Goal: Navigation & Orientation: Find specific page/section

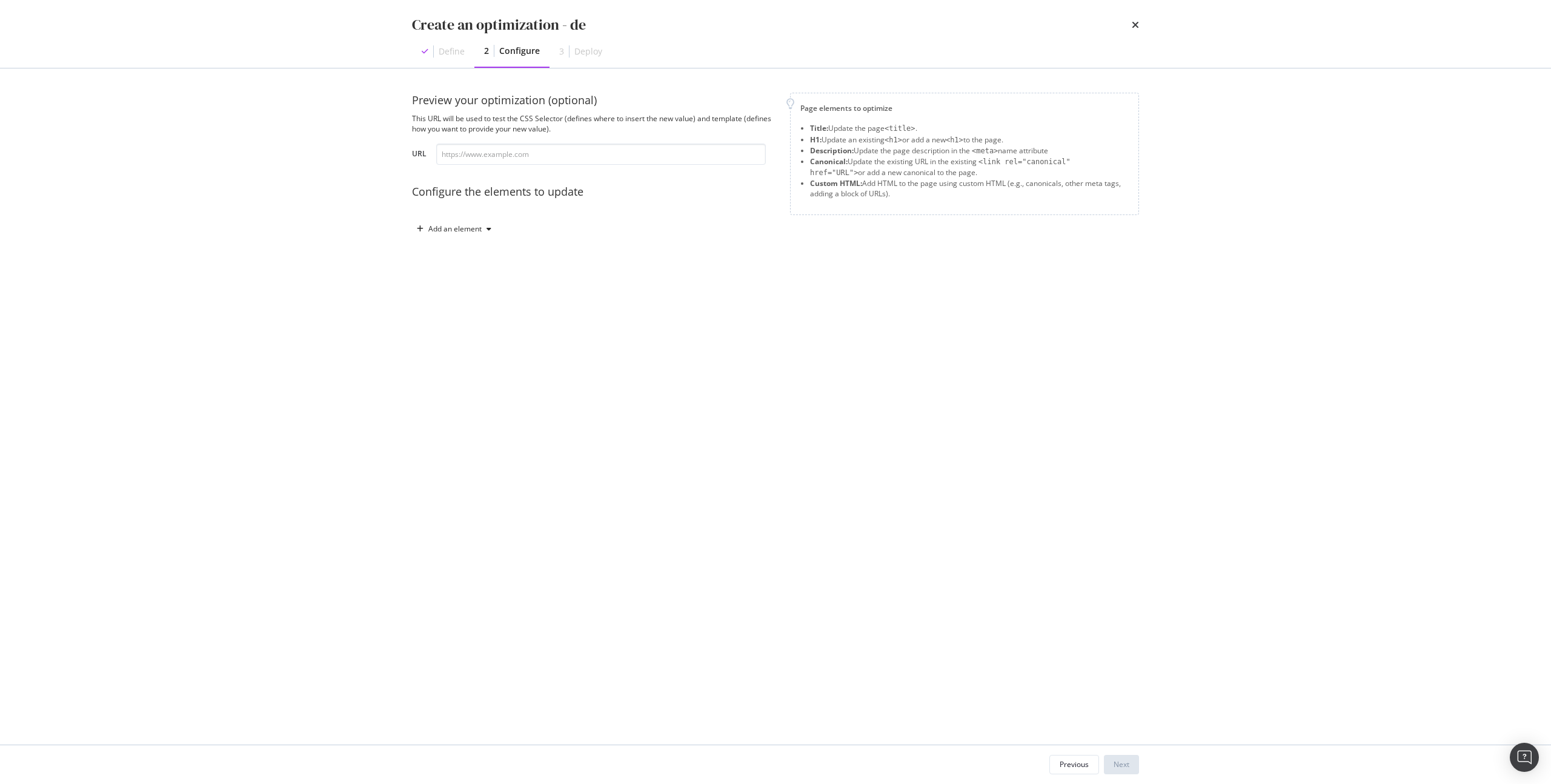
click at [1132, 16] on div "times" at bounding box center [1136, 25] width 7 height 21
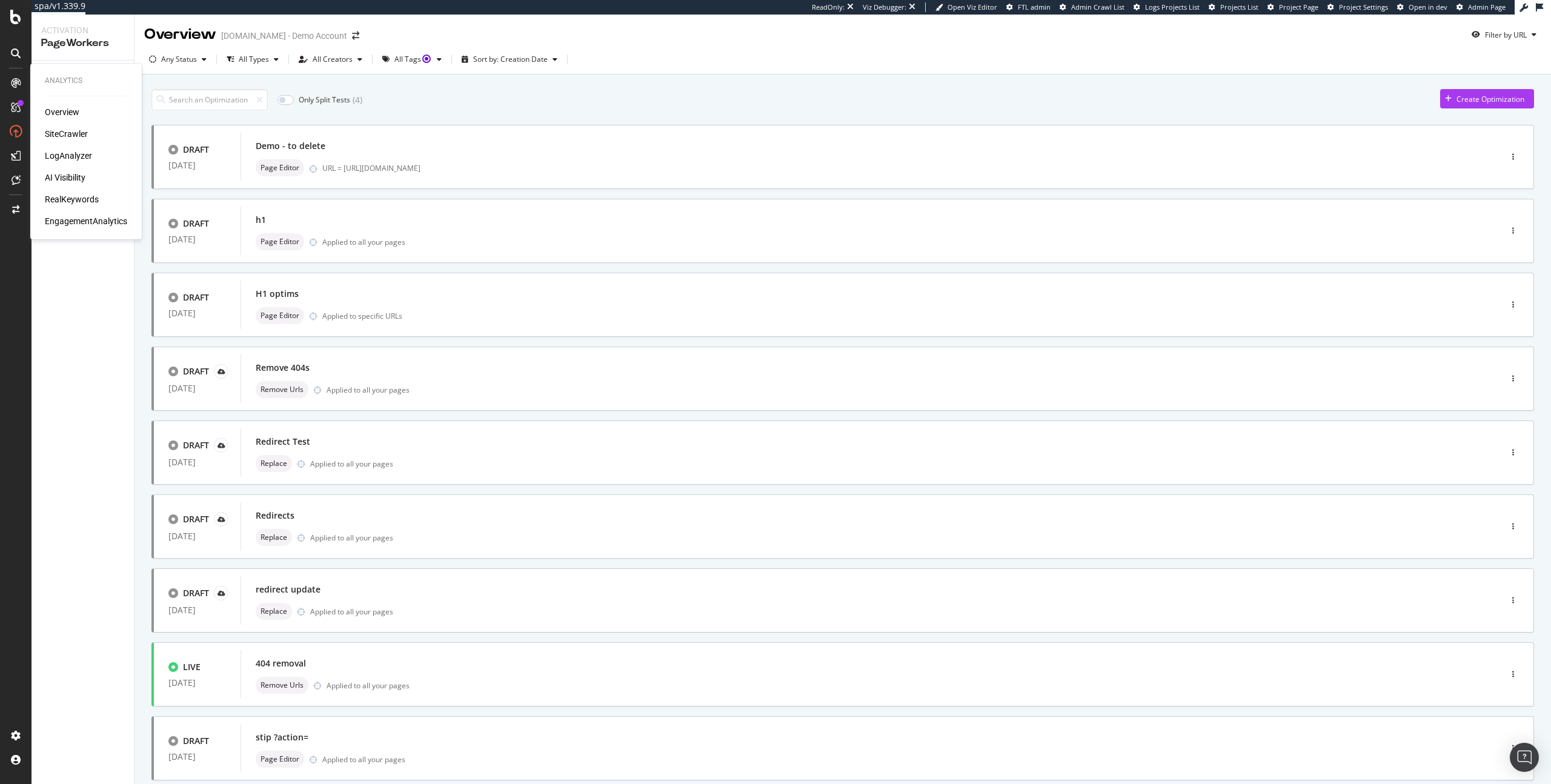
click at [68, 141] on div "Overview SiteCrawler LogAnalyzer AI Visibility RealKeywords EngagementAnalytics" at bounding box center [85, 166] width 83 height 121
click at [59, 132] on div "SiteCrawler" at bounding box center [65, 134] width 43 height 12
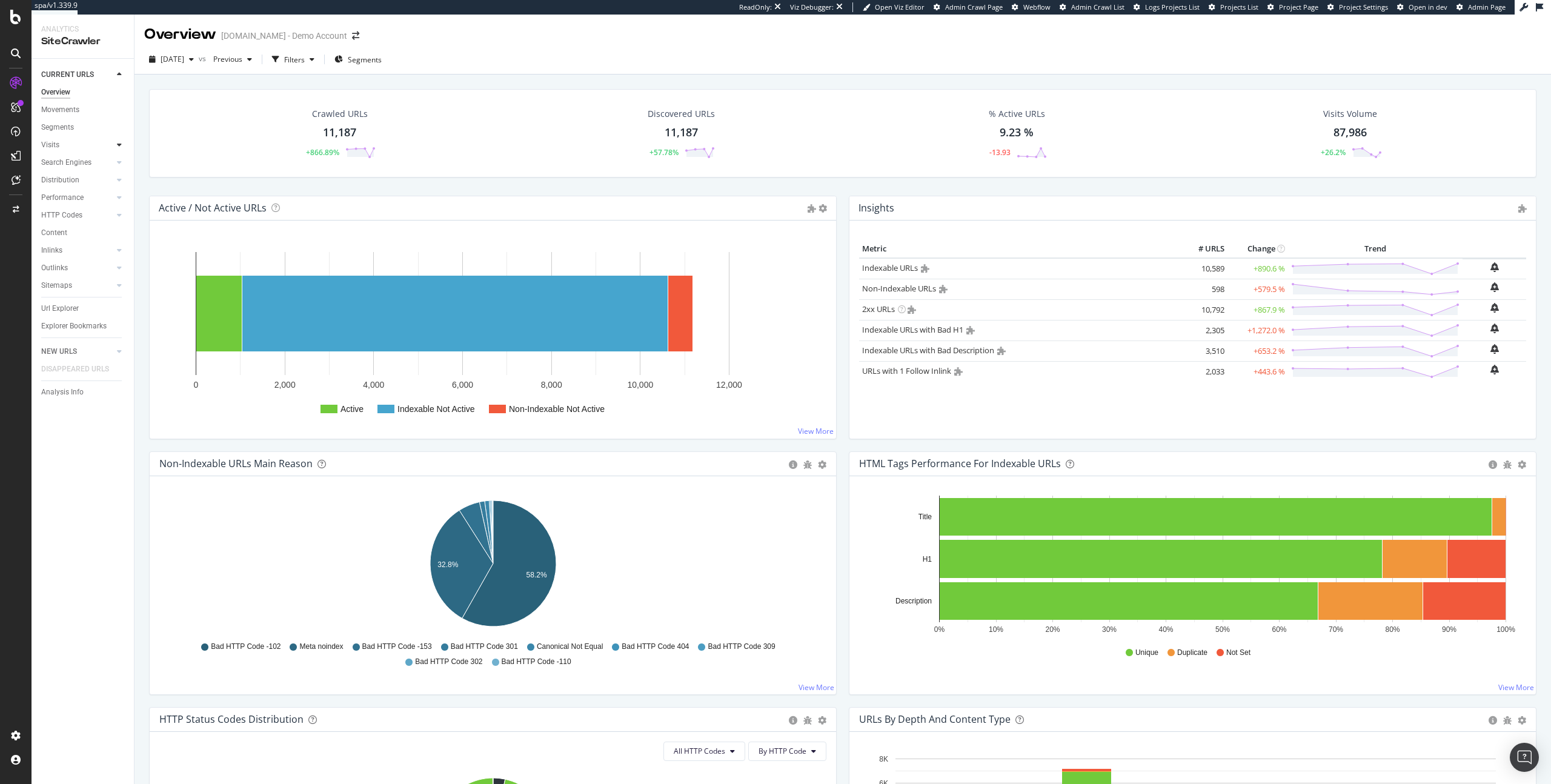
click at [121, 144] on icon at bounding box center [119, 144] width 5 height 7
click at [122, 161] on div at bounding box center [119, 162] width 12 height 12
click at [122, 177] on div at bounding box center [119, 179] width 12 height 12
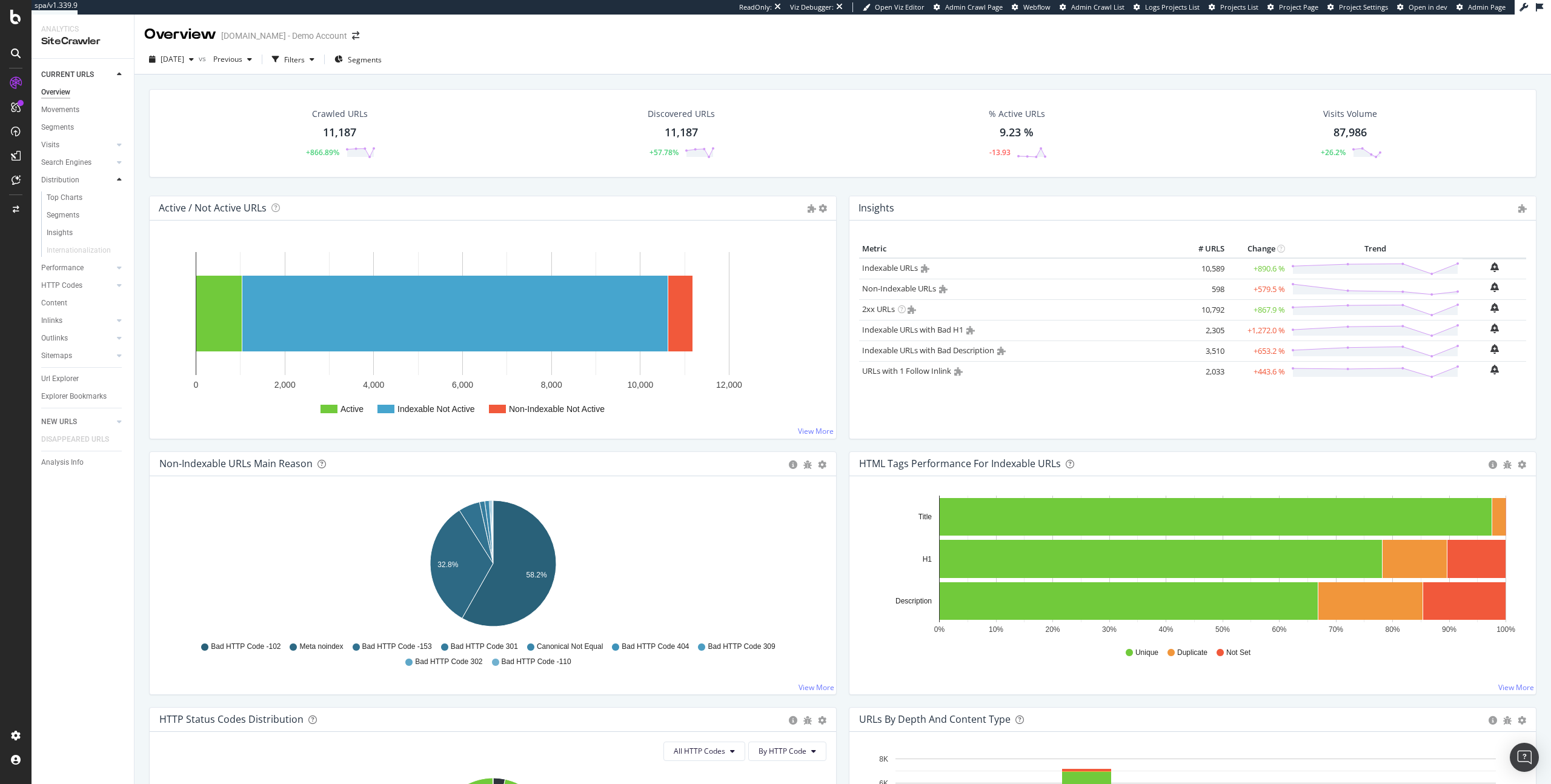
click at [122, 177] on div at bounding box center [119, 179] width 12 height 12
click at [121, 194] on icon at bounding box center [119, 197] width 5 height 7
click at [119, 219] on icon at bounding box center [119, 215] width 5 height 7
click at [120, 218] on icon at bounding box center [119, 215] width 5 height 7
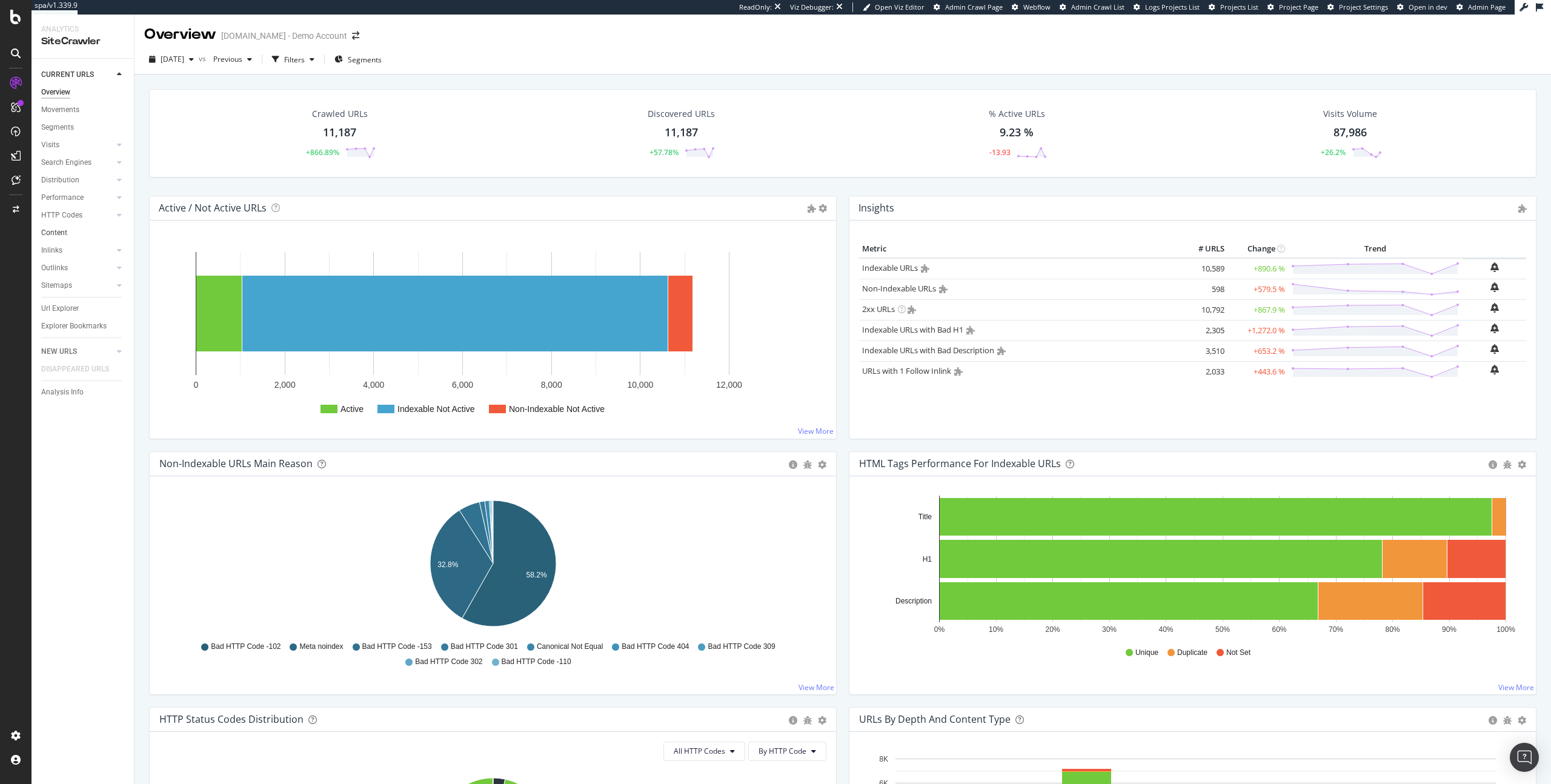
click at [120, 235] on div at bounding box center [119, 232] width 12 height 12
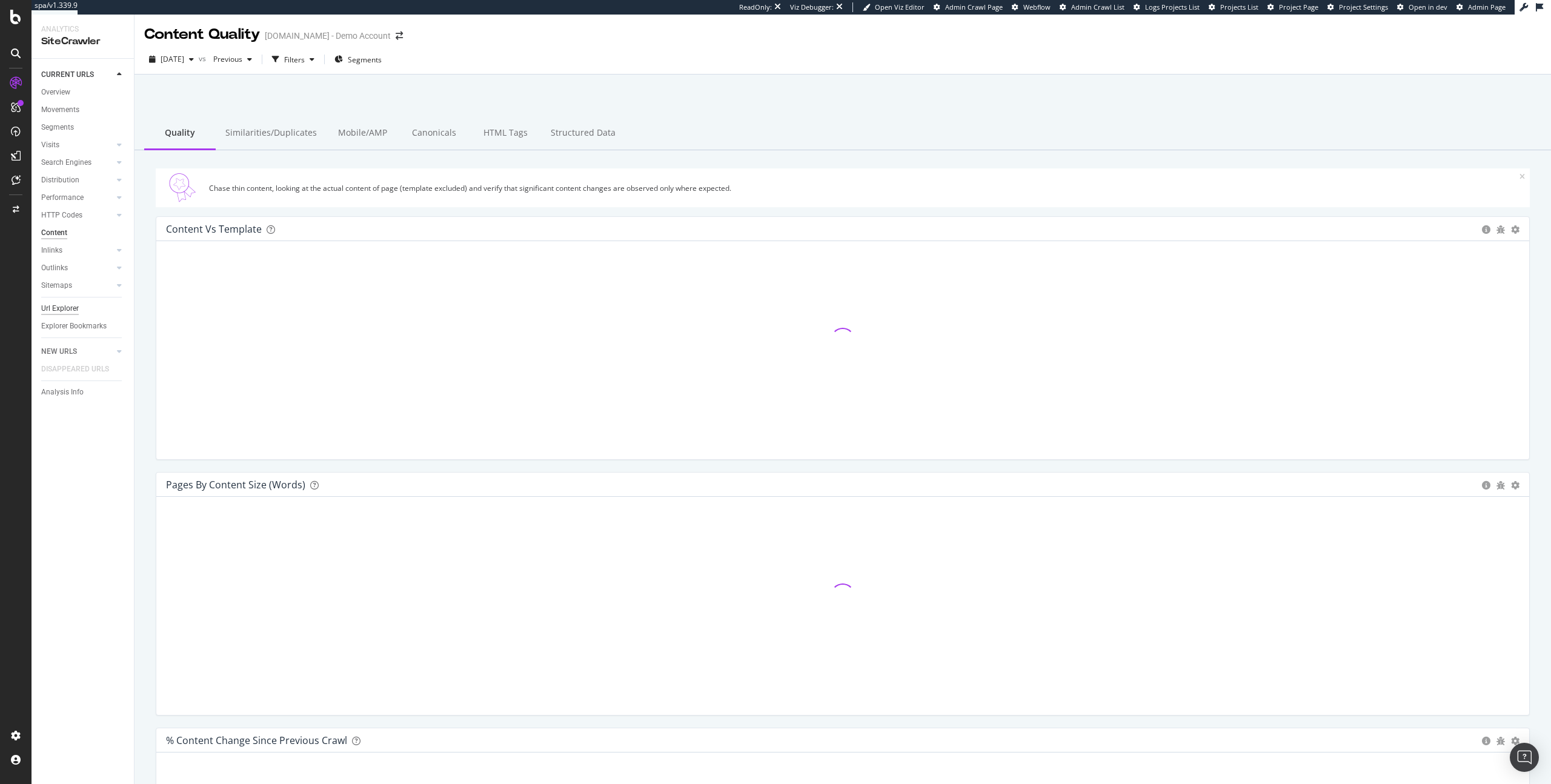
click at [75, 311] on div "Url Explorer" at bounding box center [59, 309] width 37 height 13
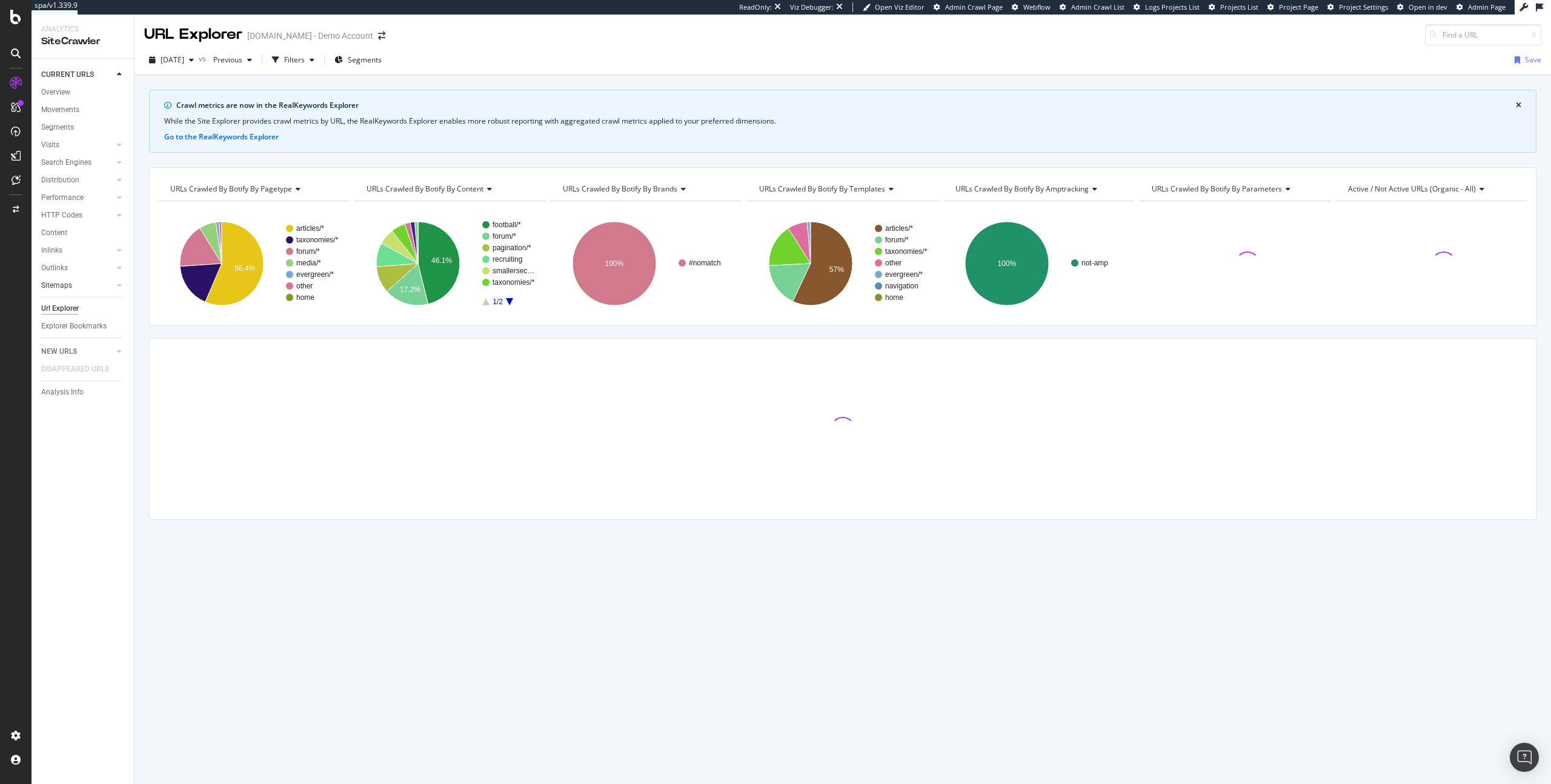
click at [74, 287] on link "Sitemaps" at bounding box center [76, 285] width 72 height 13
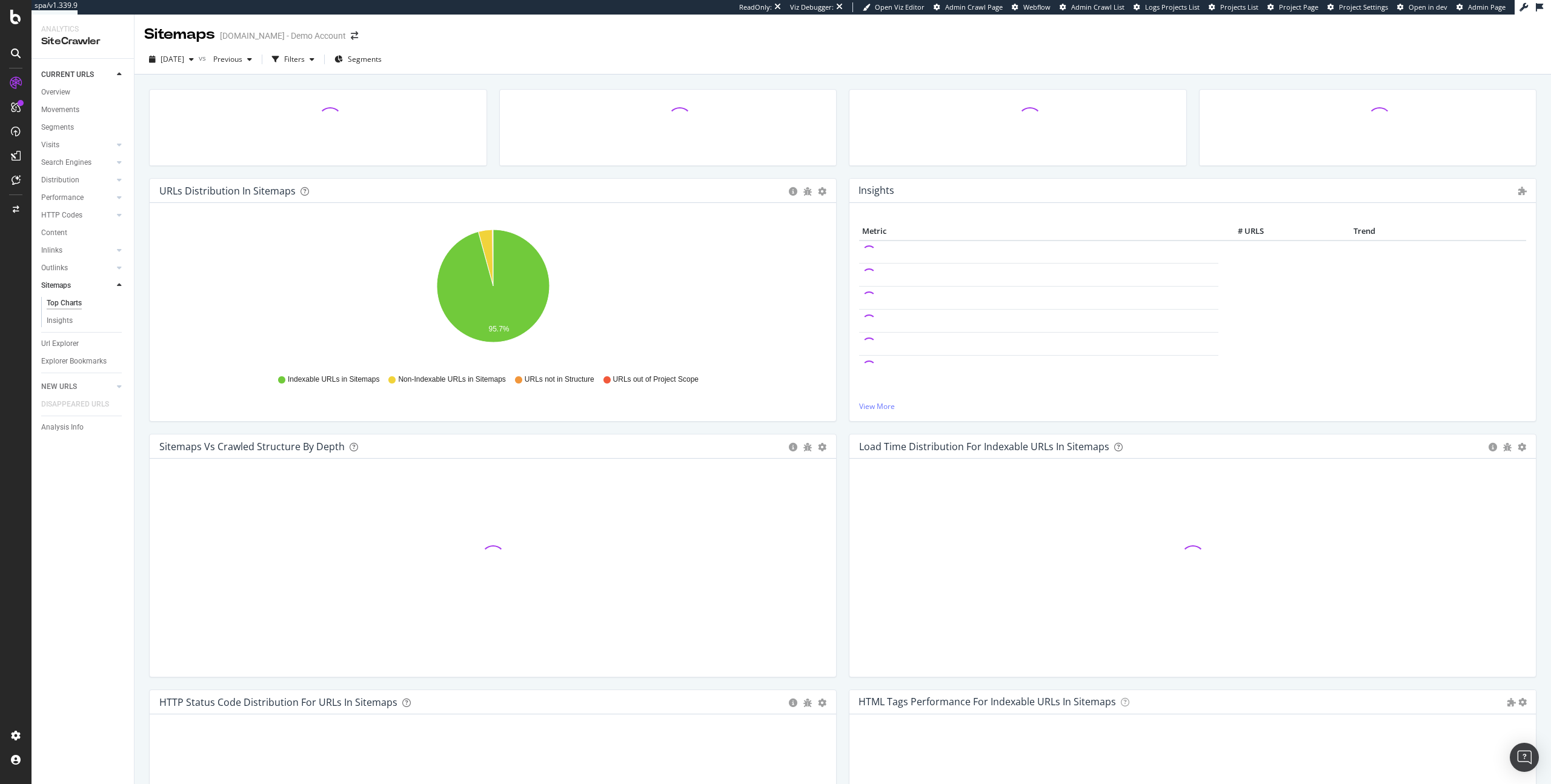
click at [74, 287] on link "Sitemaps" at bounding box center [76, 285] width 72 height 13
